Goal: Transaction & Acquisition: Book appointment/travel/reservation

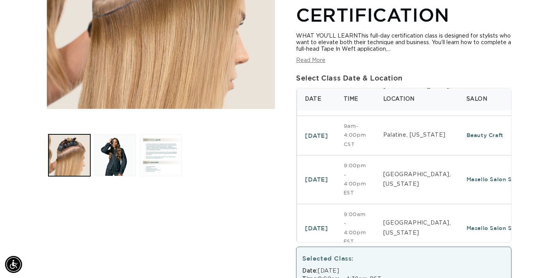
scroll to position [0, 503]
click at [376, 253] on td "9:00am - 4:30 PM PST" at bounding box center [356, 273] width 40 height 40
select select "46742479175908"
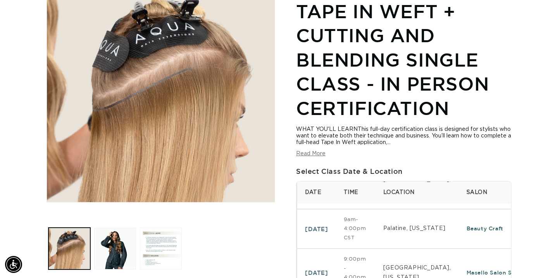
click at [269, 238] on ul "Gallery Viewer" at bounding box center [161, 249] width 229 height 46
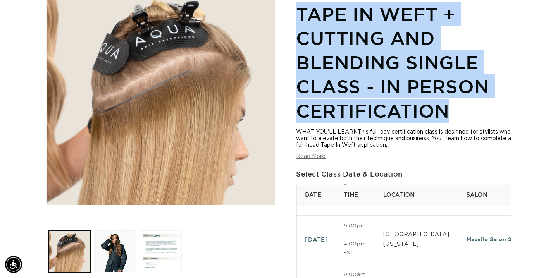
drag, startPoint x: 298, startPoint y: 14, endPoint x: 446, endPoint y: 108, distance: 175.0
click at [446, 108] on h1 "Tape In Weft + Cutting and Blending Single Class - In Person Certification" at bounding box center [404, 62] width 216 height 121
copy h1 "Tape In Weft + Cutting and Blending Single Class - In Person Certification"
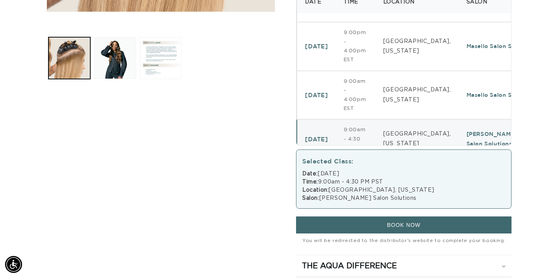
scroll to position [308, 0]
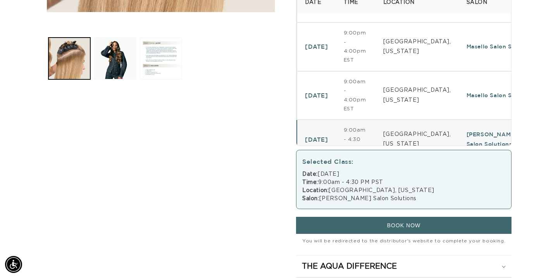
click at [344, 184] on div "Date: [DATE] Time: 9:00am - 4:30 PM PST Location: [GEOGRAPHIC_DATA], [US_STATE]…" at bounding box center [403, 187] width 203 height 33
click at [366, 229] on button "BOOK NOW" at bounding box center [404, 225] width 216 height 17
